Goal: Transaction & Acquisition: Purchase product/service

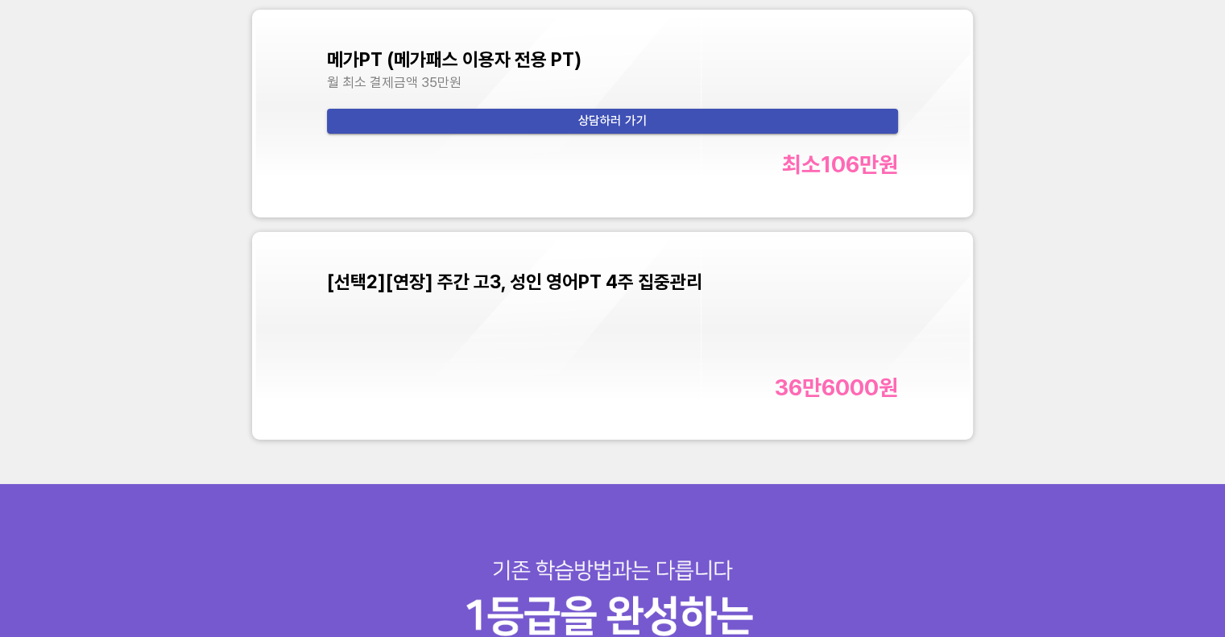
scroll to position [5557, 0]
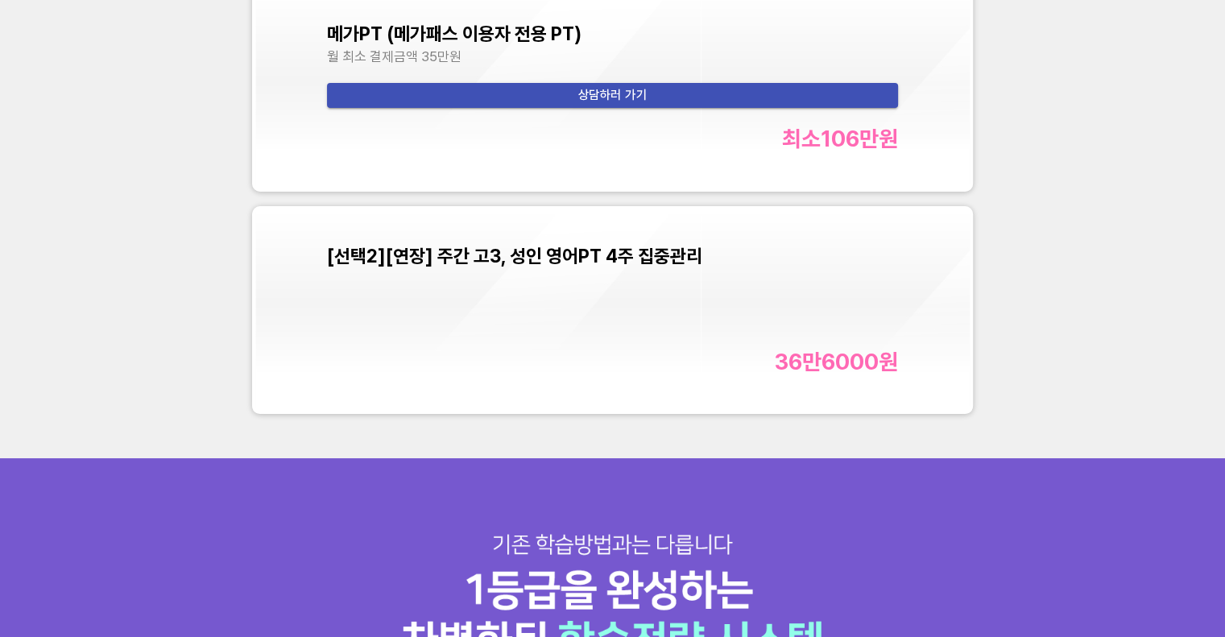
click at [566, 296] on div "[선택2][연장] 주간 고3, 성인 영어PT 4주 집중관리 36만6000 원" at bounding box center [612, 310] width 571 height 130
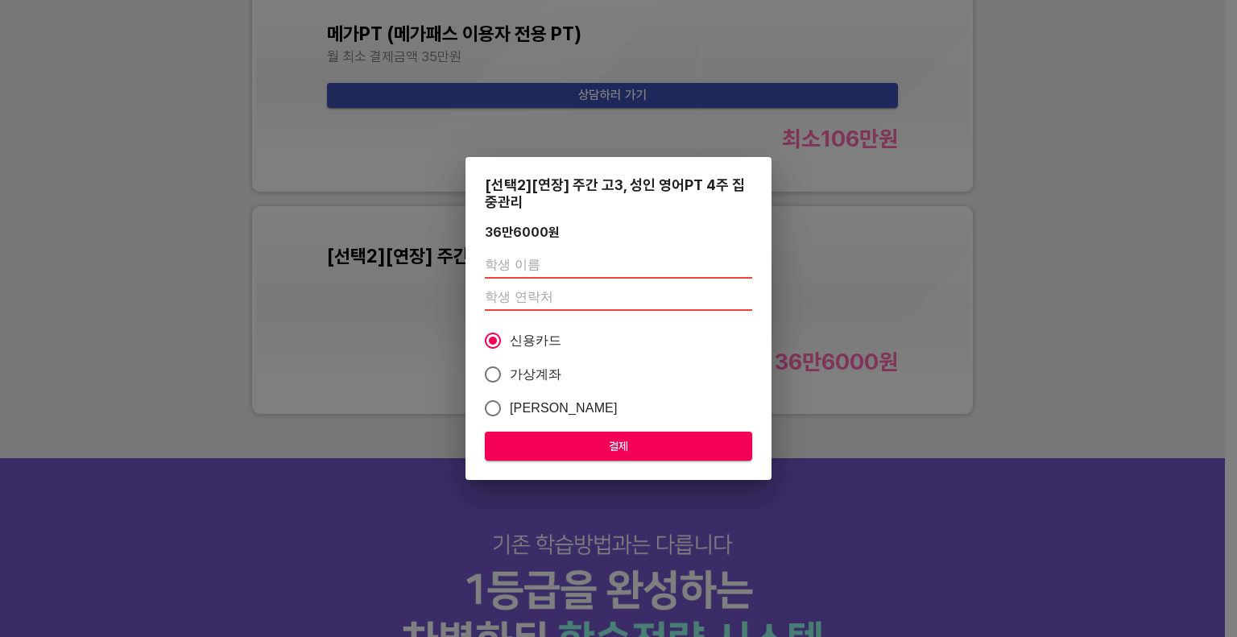
click at [540, 260] on input "text" at bounding box center [618, 266] width 267 height 26
type input "[PERSON_NAME]"
click at [503, 294] on input "number" at bounding box center [618, 298] width 267 height 26
paste input "01059428797"
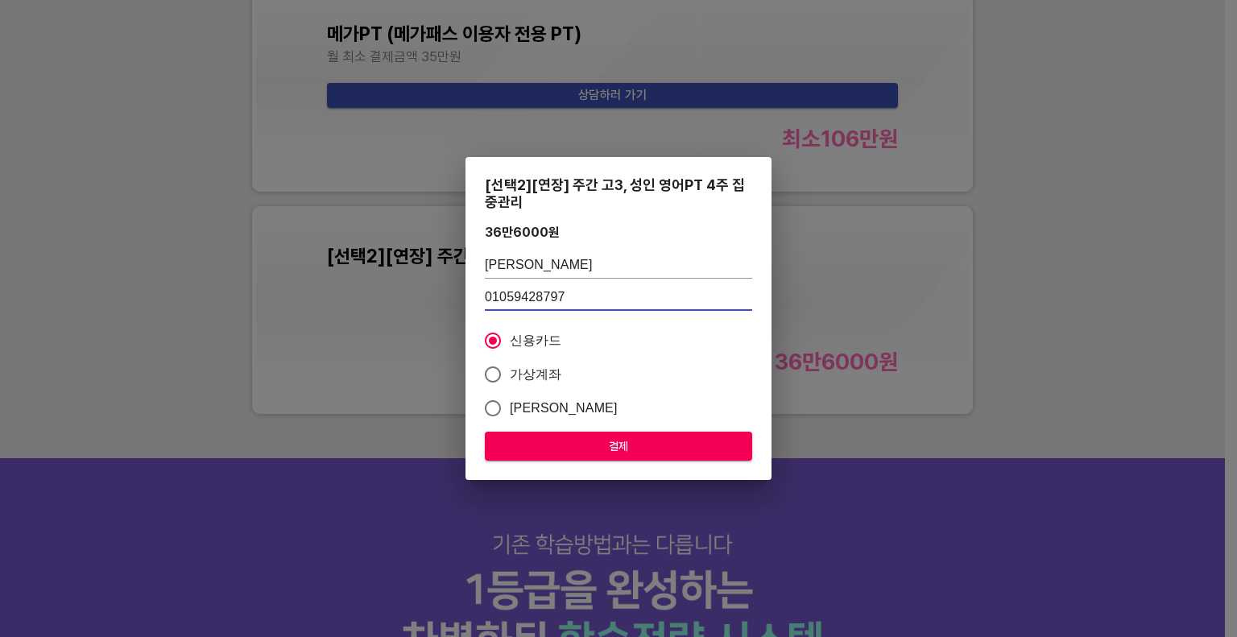
type input "01059428797"
click at [523, 373] on span "가상계좌" at bounding box center [536, 374] width 52 height 19
click at [510, 373] on input "가상계좌" at bounding box center [493, 375] width 34 height 34
radio input "true"
click at [633, 443] on span "결제" at bounding box center [619, 447] width 242 height 20
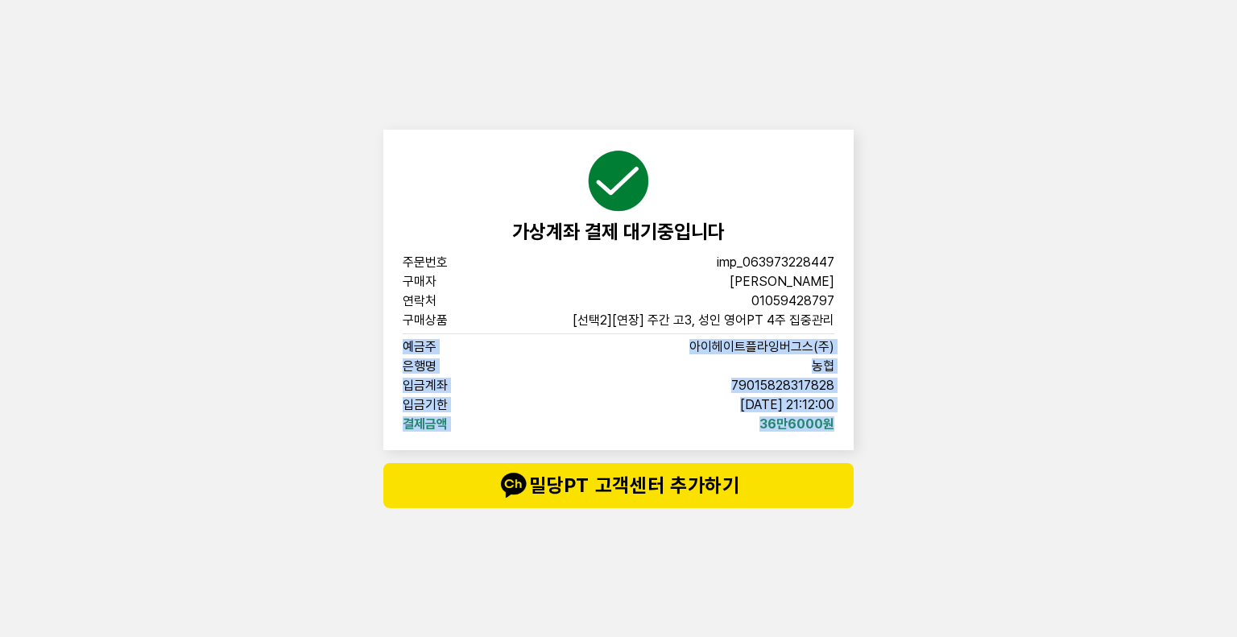
drag, startPoint x: 403, startPoint y: 347, endPoint x: 839, endPoint y: 434, distance: 445.1
click at [839, 434] on div "가상계좌 결제 대기중입니다 주문번호 imp_063973228447 구매자 김사랑 연락처 01059428797 구매상품 [선택2][연장] 주간 …" at bounding box center [618, 290] width 470 height 321
copy div "예금주 아이헤이트플라잉버그스(주) 은행명 농협 입금계좌 79015828317828 입금기한 2025-08-28 21:12:00 결제금액 36만…"
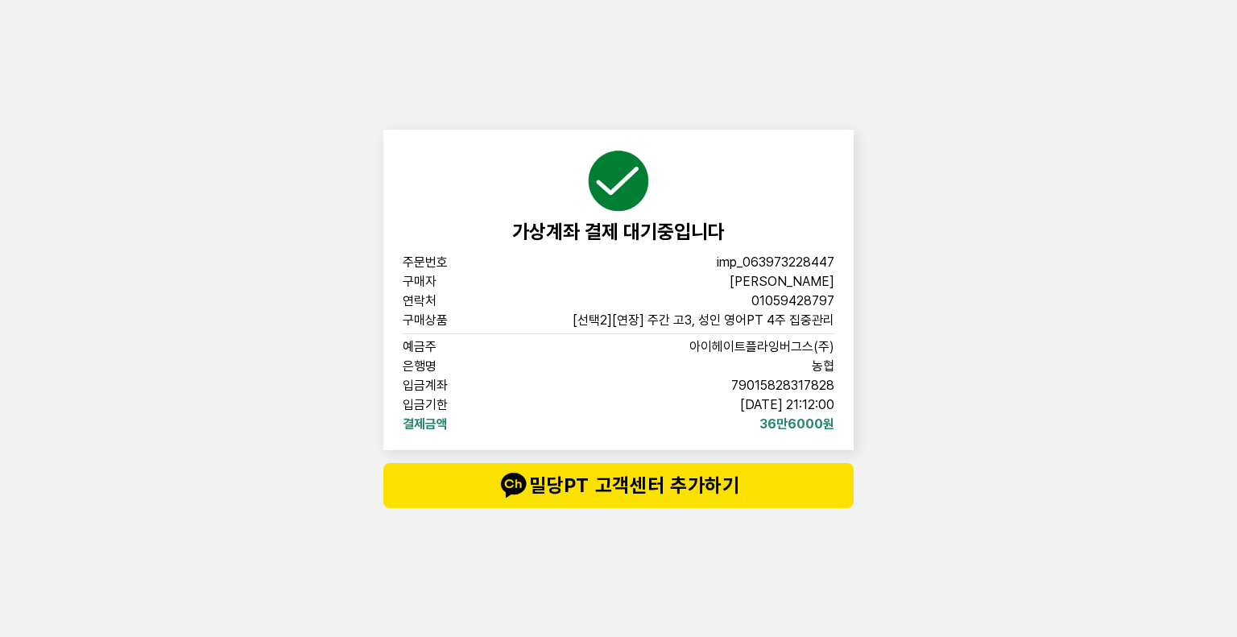
click at [1048, 264] on div "가상계좌 결제 대기중입니다 주문번호 imp_063973228447 구매자 김사랑 연락처 01059428797 구매상품 [선택2][연장] 주간 …" at bounding box center [618, 318] width 1237 height 637
